Goal: Obtain resource: Download file/media

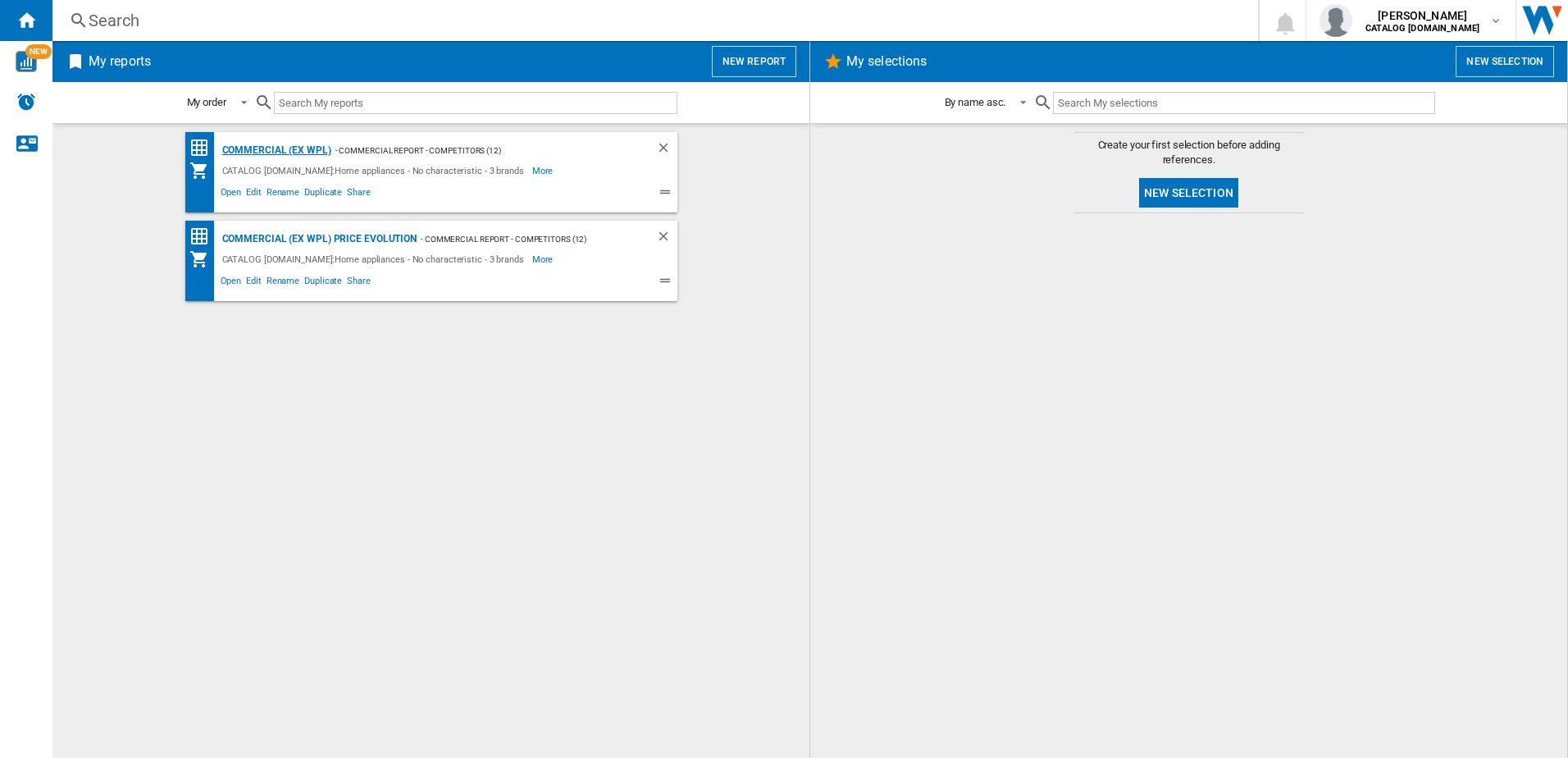
click at [261, 149] on div "Commercial (ex WPL)" at bounding box center [275, 150] width 114 height 21
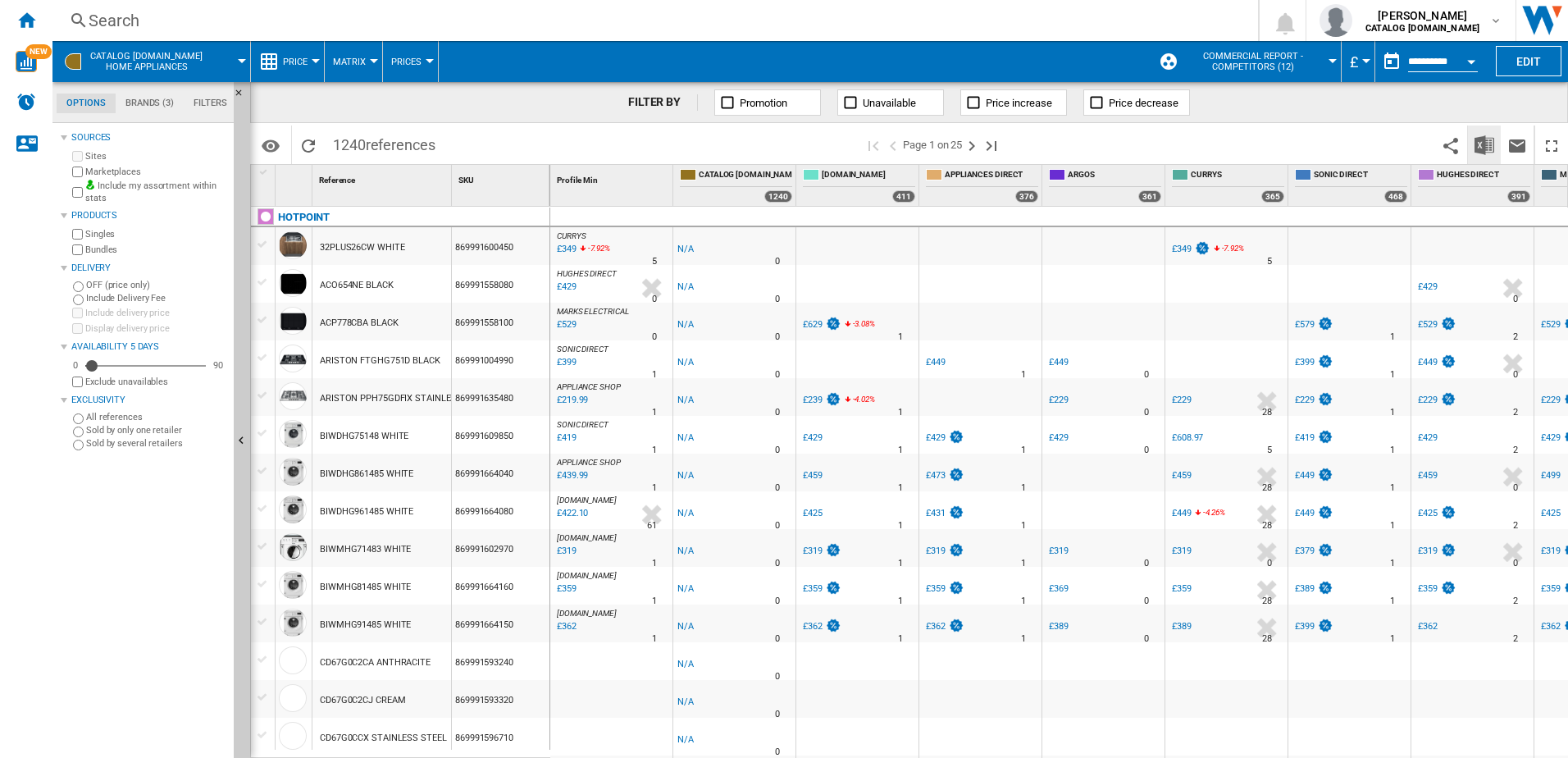
click at [1487, 141] on img "Download in Excel" at bounding box center [1484, 145] width 20 height 20
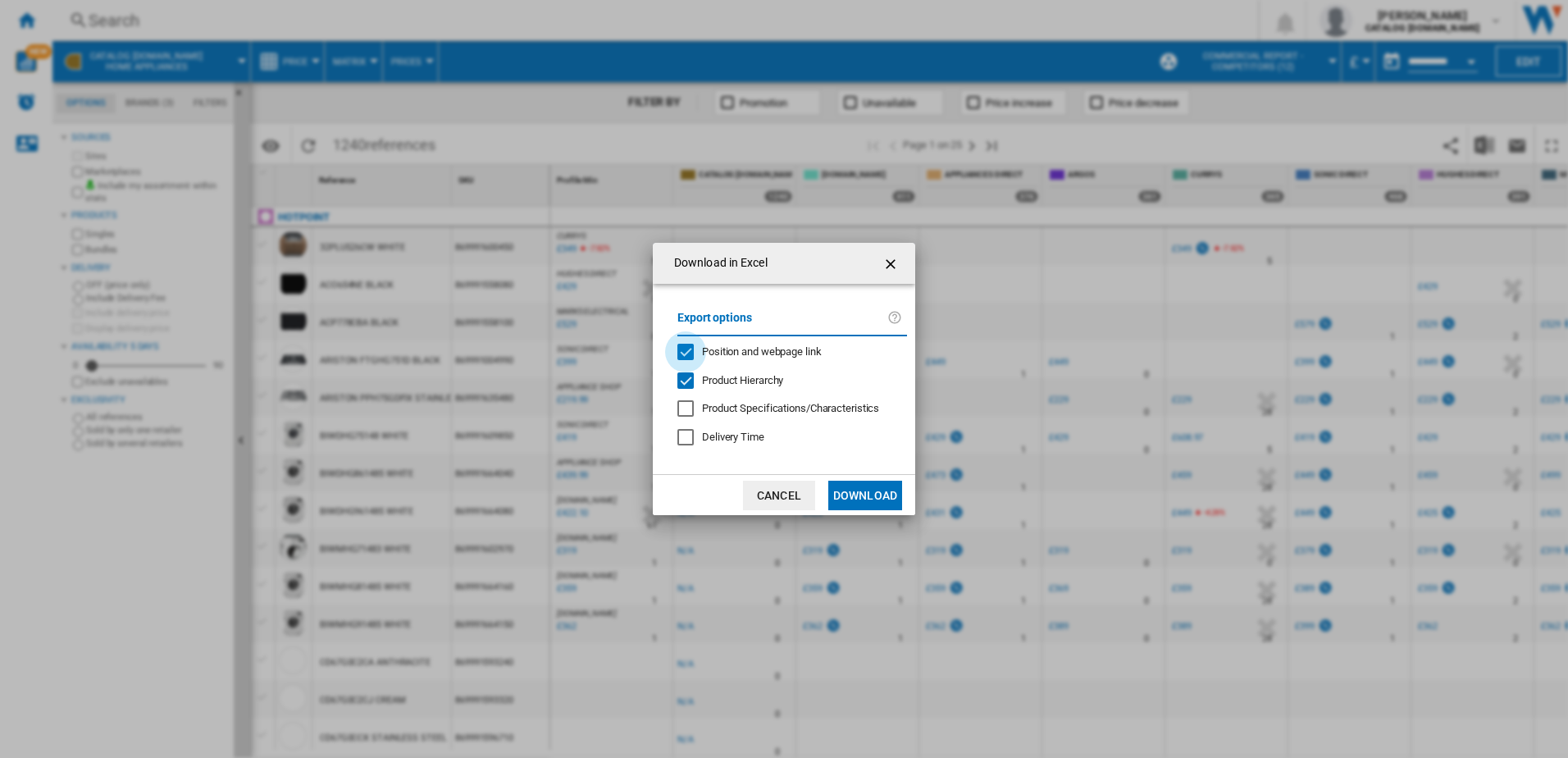
click at [693, 346] on div "Position and webpage link" at bounding box center [685, 352] width 16 height 16
click at [862, 495] on button "Download" at bounding box center [866, 495] width 74 height 30
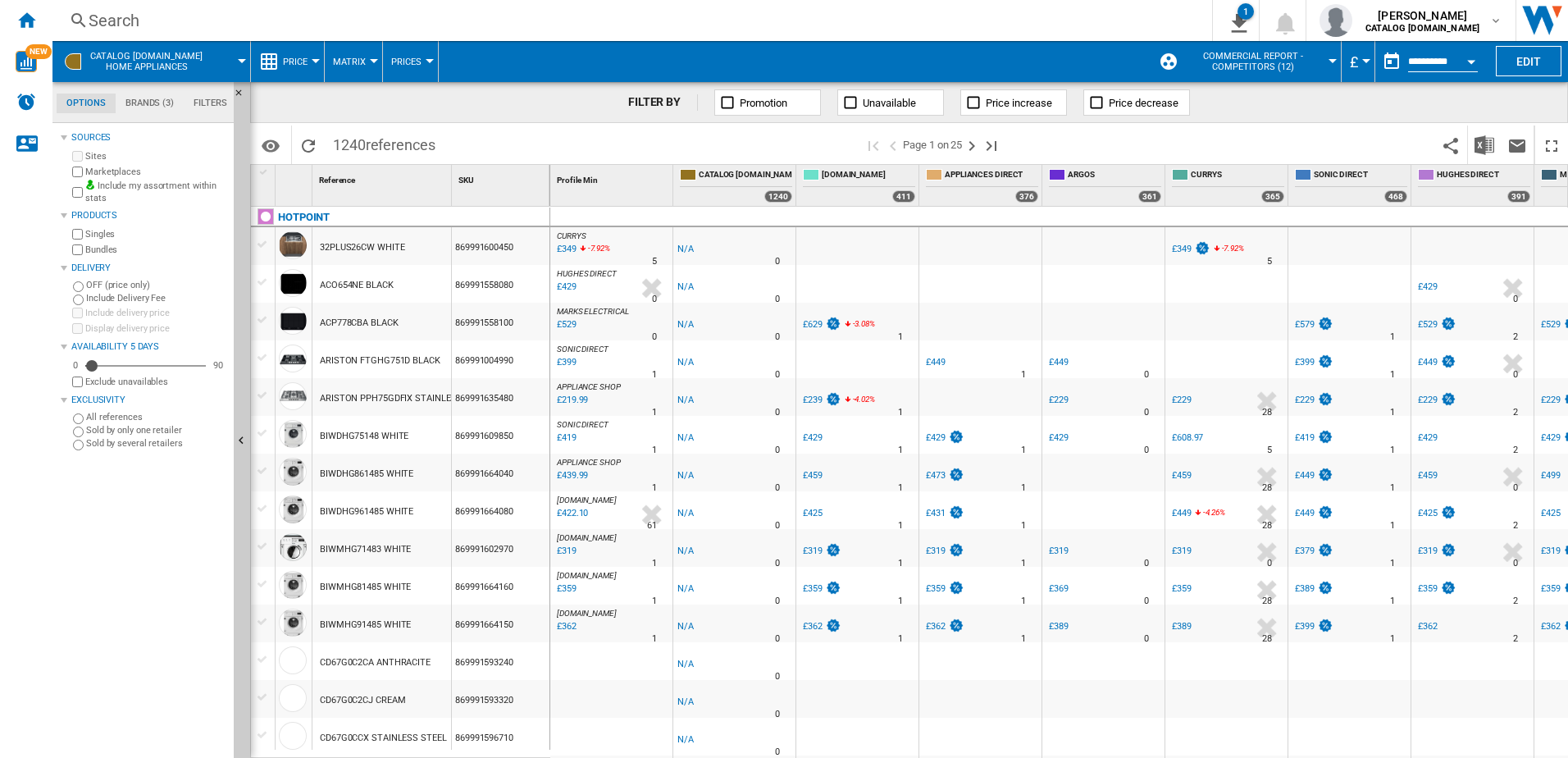
click at [179, 14] on div "Search" at bounding box center [629, 20] width 1081 height 23
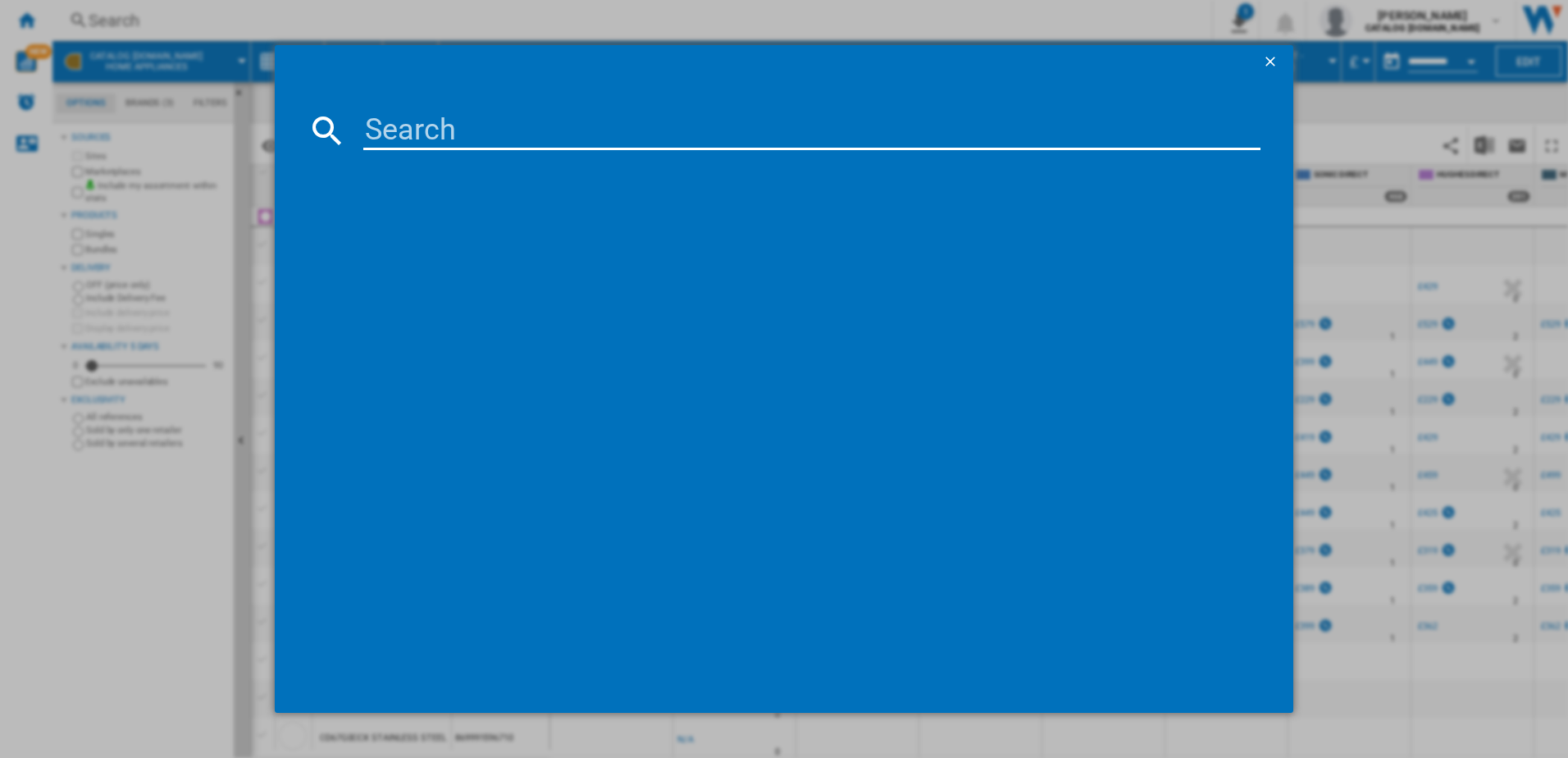
click at [406, 128] on input at bounding box center [813, 130] width 899 height 40
type input "HOI9"
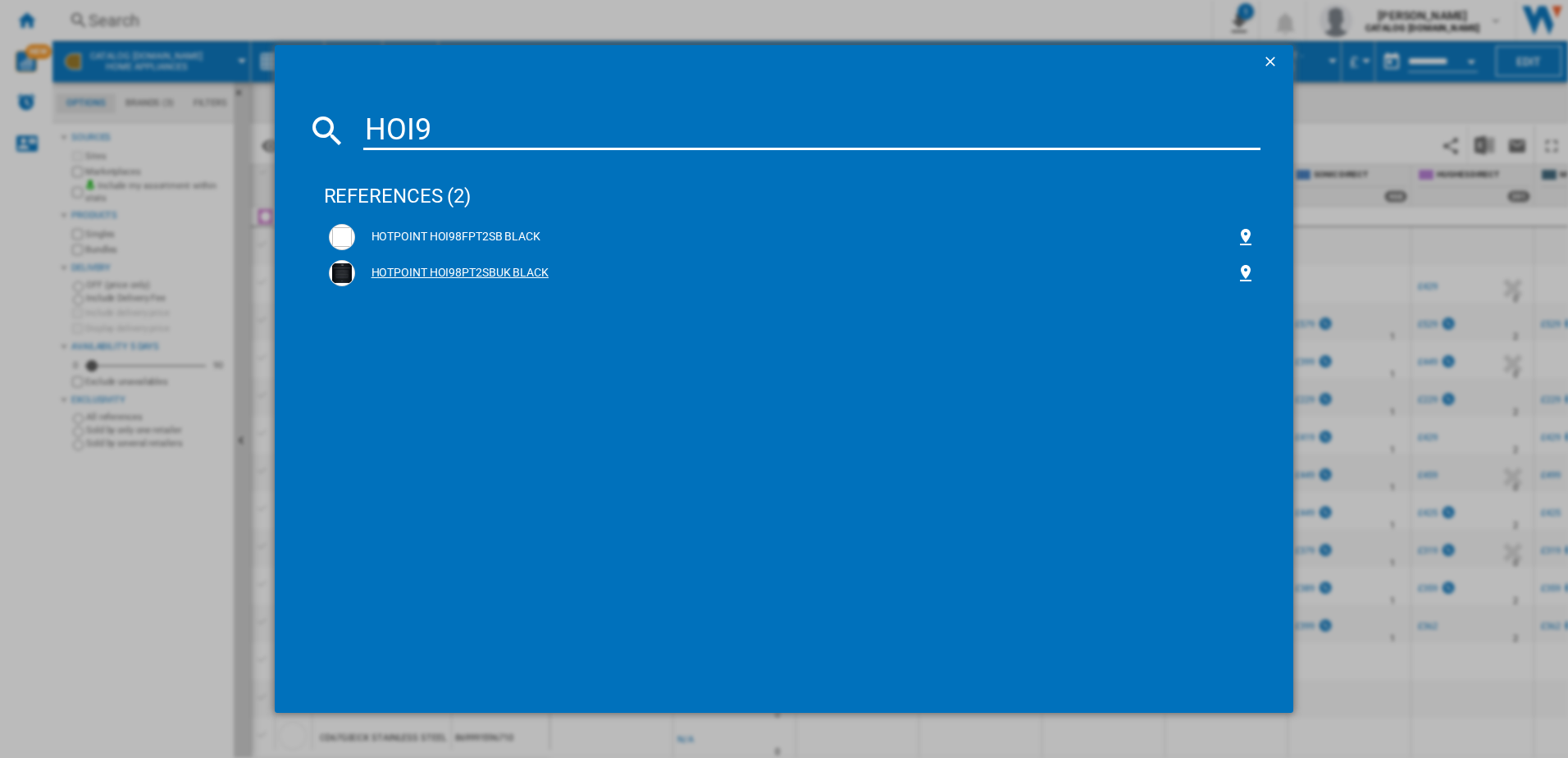
click at [445, 270] on div "HOTPOINT HOI98PT2SBUK BLACK" at bounding box center [796, 273] width 882 height 16
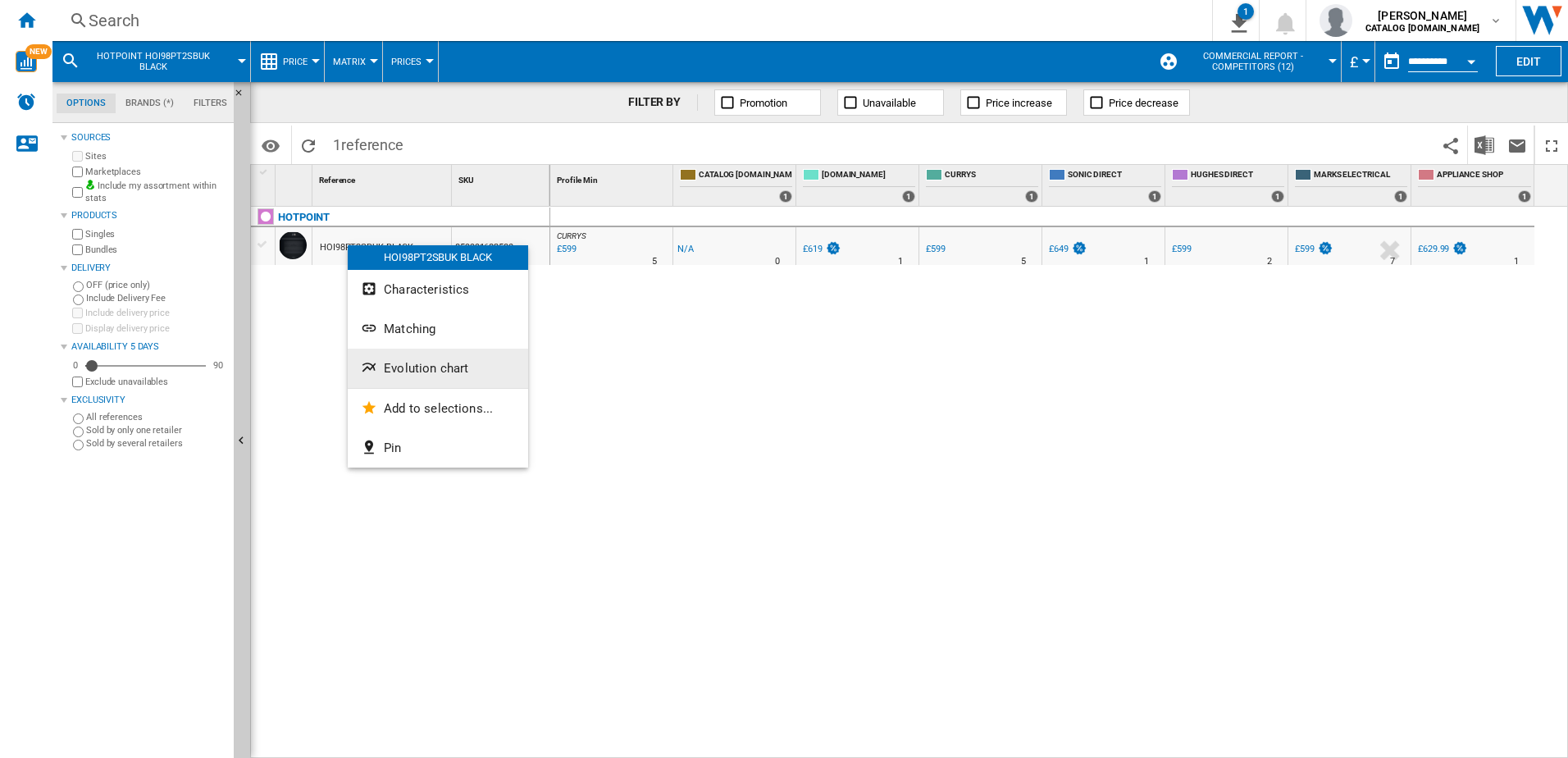
click at [415, 369] on span "Evolution chart" at bounding box center [425, 368] width 85 height 15
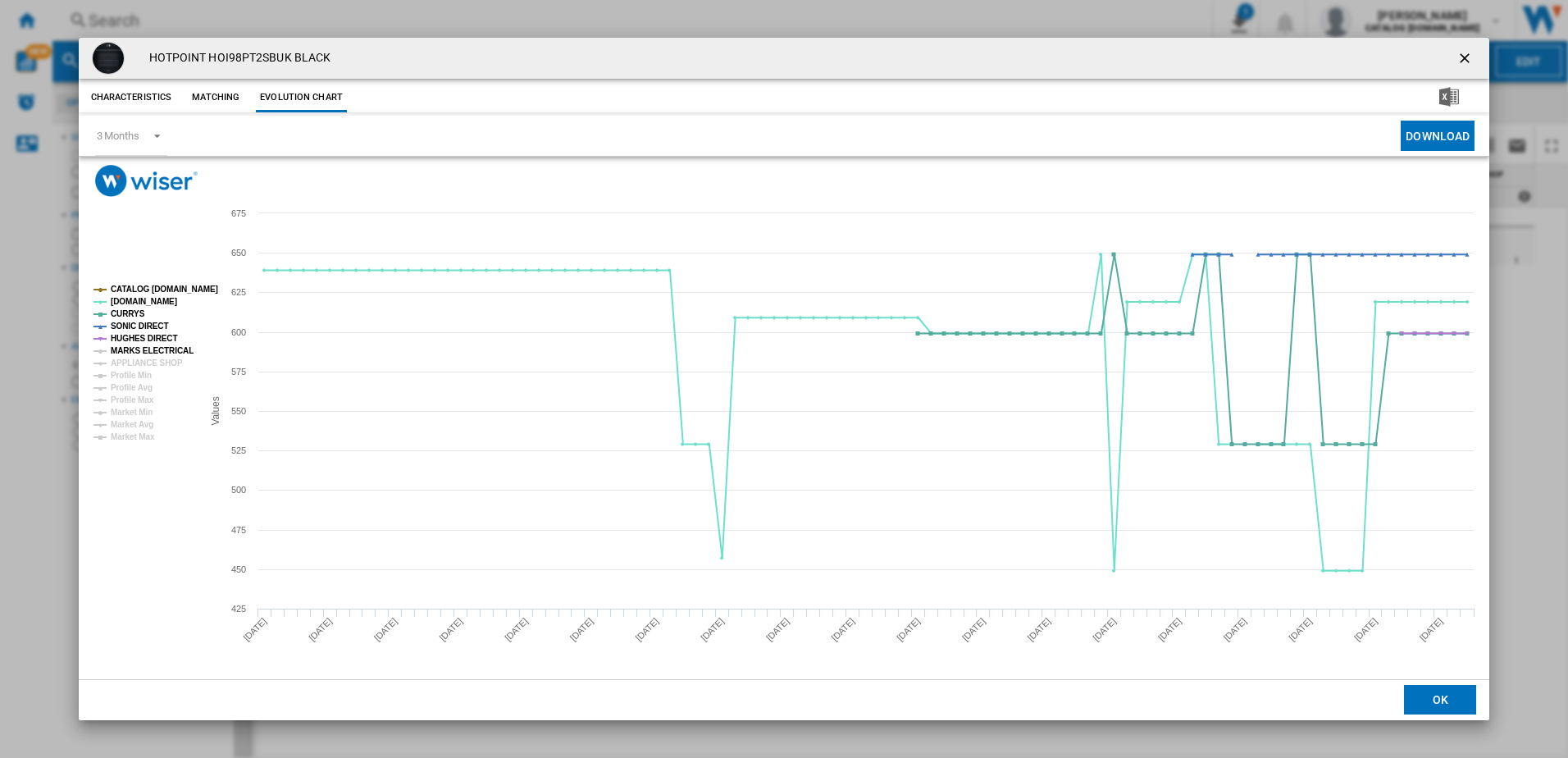
drag, startPoint x: 164, startPoint y: 351, endPoint x: 141, endPoint y: 365, distance: 26.9
click at [163, 351] on tspan "MARKS ELECTRICAL" at bounding box center [151, 350] width 83 height 9
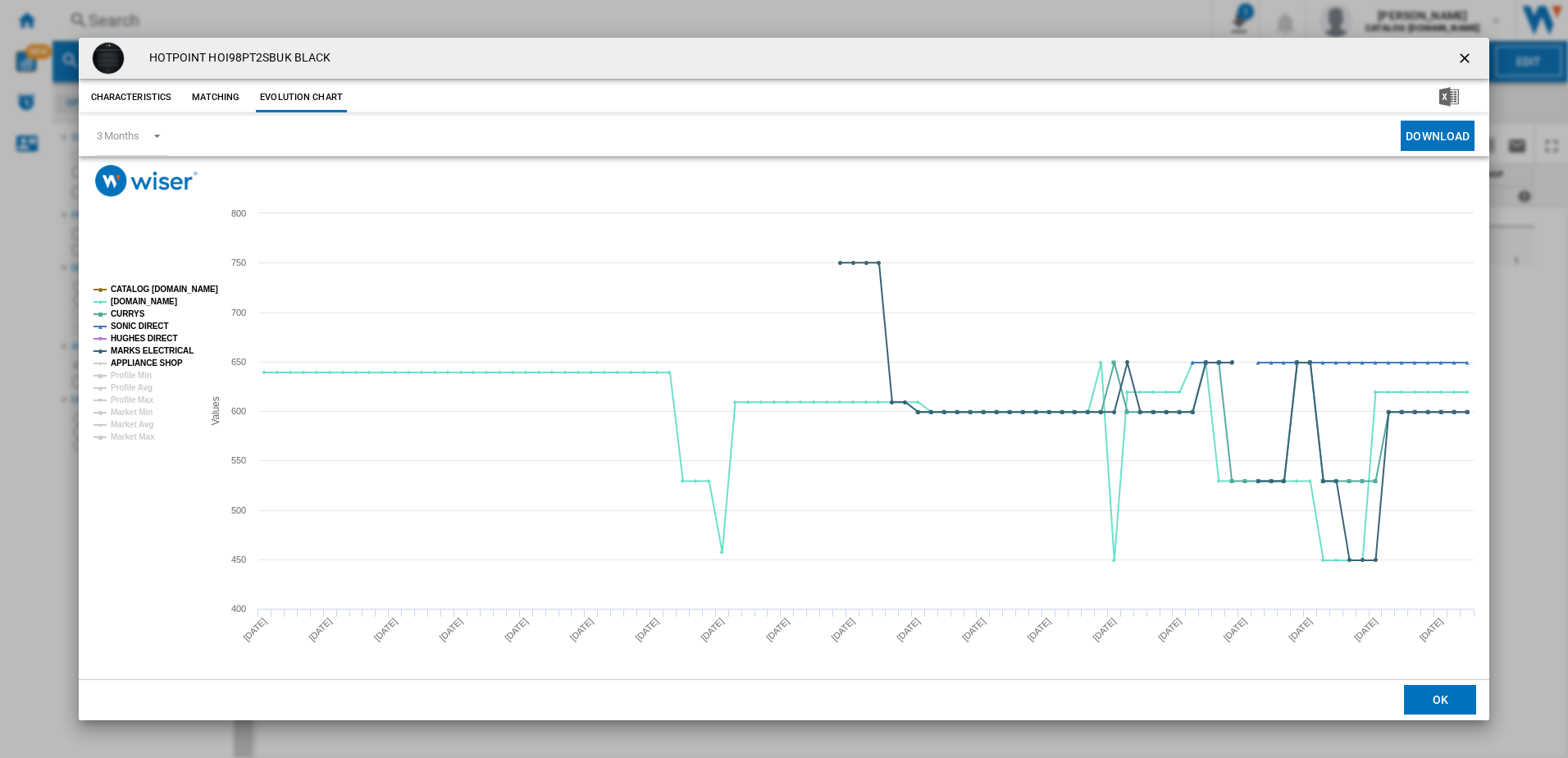
click at [137, 359] on tspan "APPLIANCE SHOP" at bounding box center [146, 363] width 72 height 9
click at [1512, 460] on div "HOTPOINT HOI98PT2SBUK BLACK Characteristics Matching Evolution chart price -£1 …" at bounding box center [784, 379] width 1568 height 758
click at [1109, 21] on div "HOTPOINT HOI98PT2SBUK BLACK Characteristics Matching Evolution chart price -£1 …" at bounding box center [784, 379] width 1568 height 758
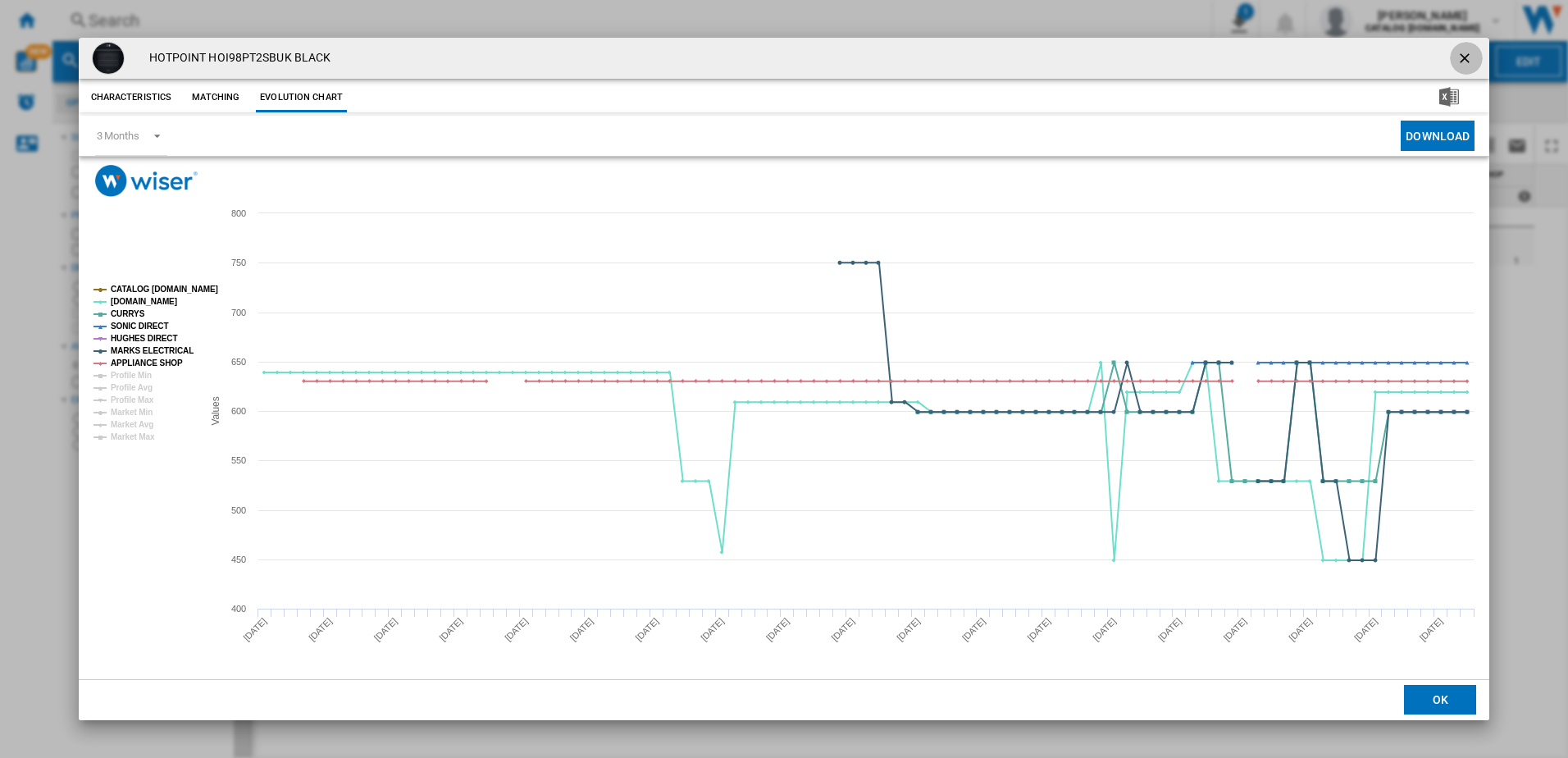
click at [1467, 51] on ng-md-icon "getI18NText('BUTTONS.CLOSE_DIALOG')" at bounding box center [1466, 60] width 20 height 20
